Goal: Check status

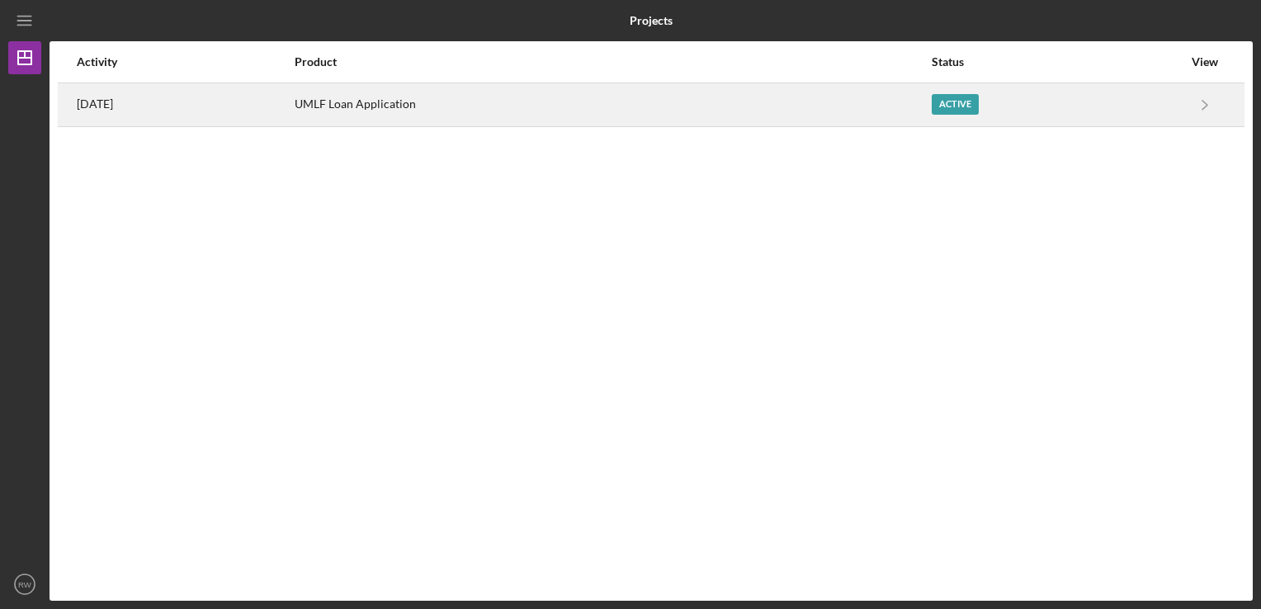
click at [1142, 117] on div "Active" at bounding box center [1056, 104] width 251 height 41
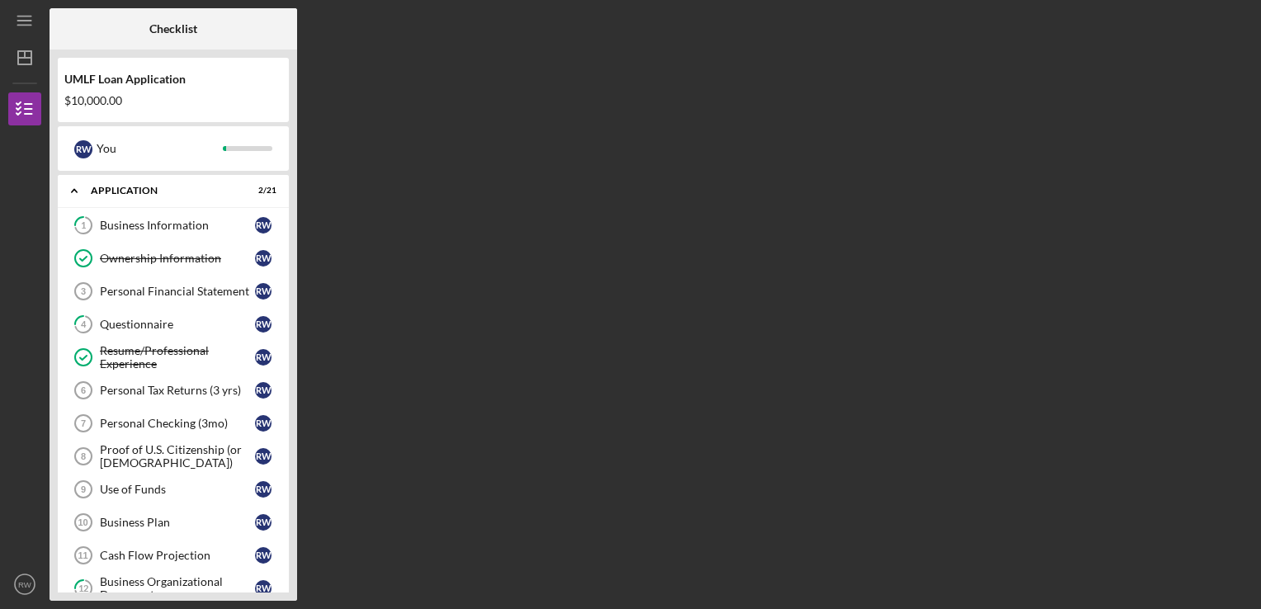
click at [858, 295] on div "Checklist UMLF Loan Application $10,000.00 R W You Icon/Expander Application 2 …" at bounding box center [650, 304] width 1203 height 592
